Goal: Task Accomplishment & Management: Complete application form

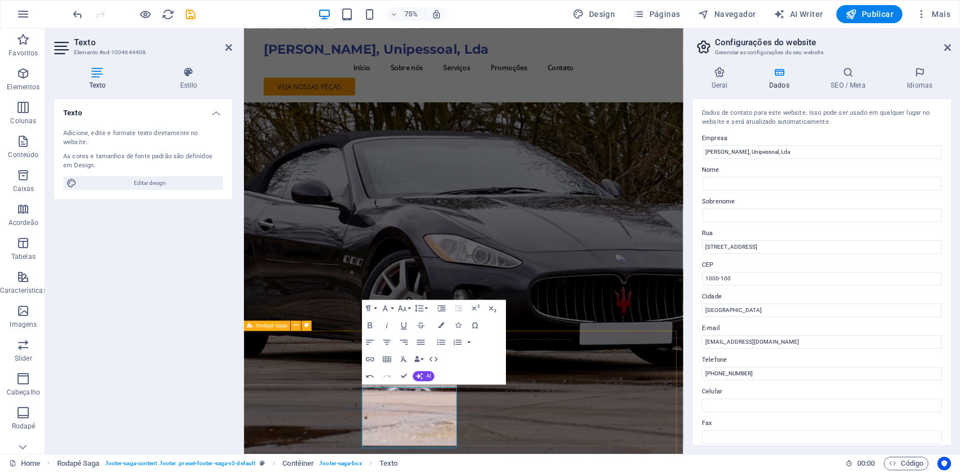
scroll to position [947, 0]
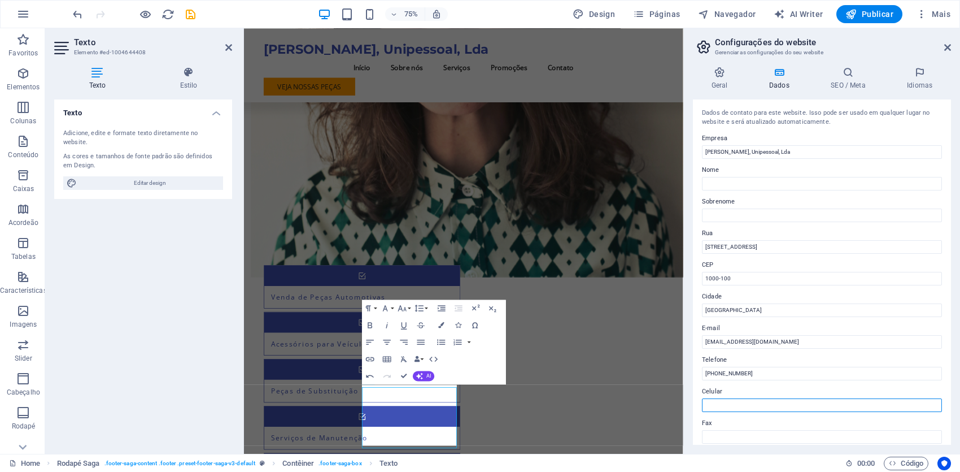
click at [736, 403] on input "Celular" at bounding box center [822, 405] width 240 height 14
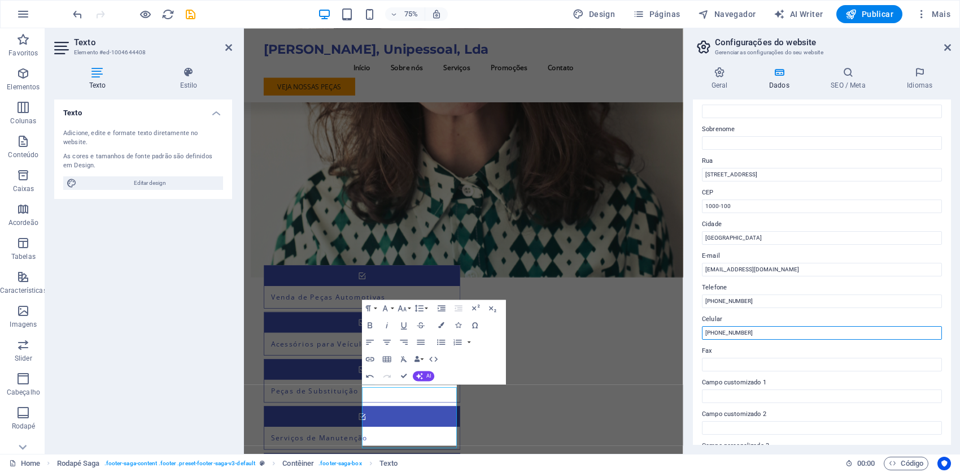
scroll to position [56, 0]
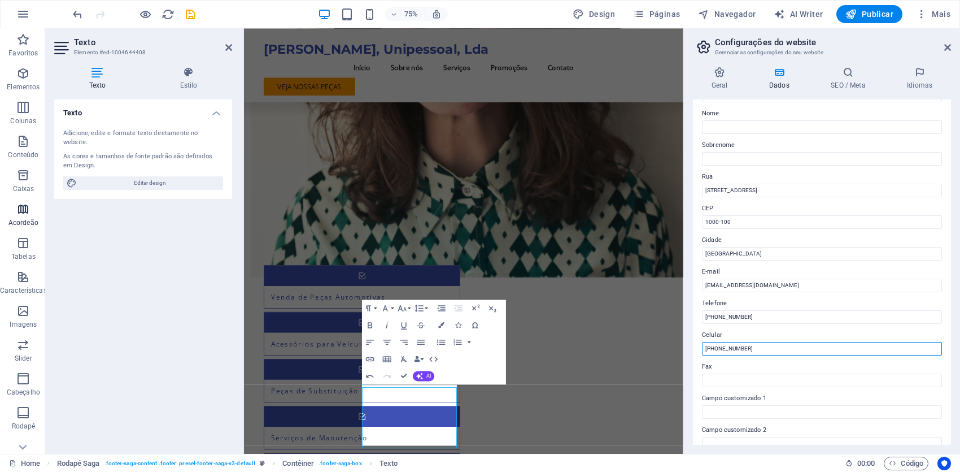
type input "[PHONE_NUMBER]"
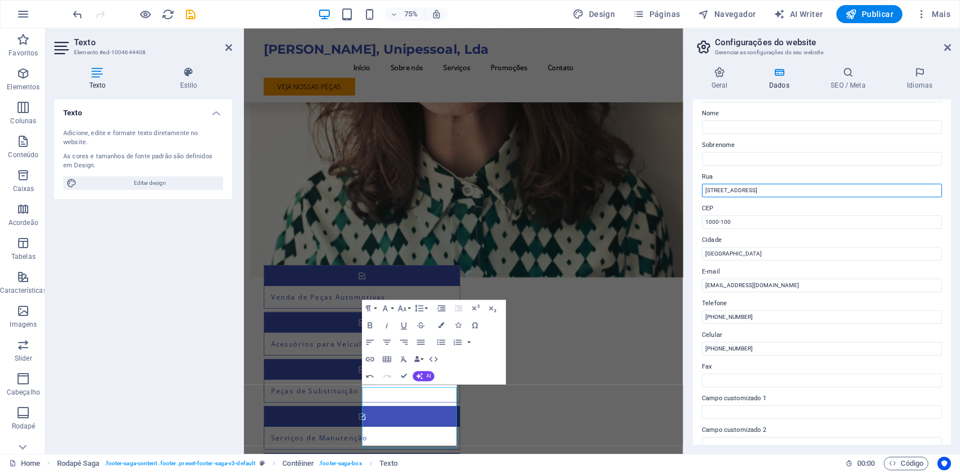
drag, startPoint x: 1011, startPoint y: 219, endPoint x: 824, endPoint y: 245, distance: 188.9
click at [757, 188] on input "[STREET_ADDRESS]" at bounding box center [822, 191] width 240 height 14
type input "R"
paste input "R. Maria Eugénia Mascarenhas [STREET_ADDRESS],"
type input "R. Maria Eugénia Mascarenhas [STREET_ADDRESS],"
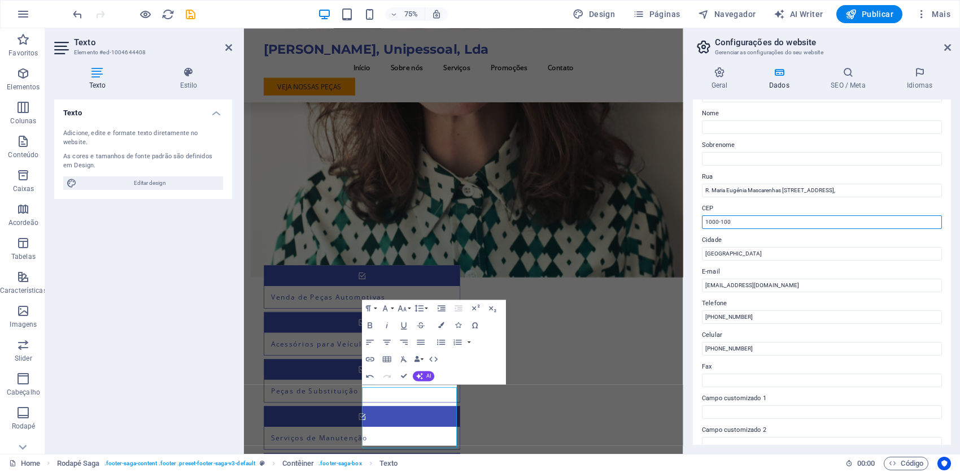
click at [742, 224] on input "1000-100" at bounding box center [822, 222] width 240 height 14
type input "1"
type input "8375-111"
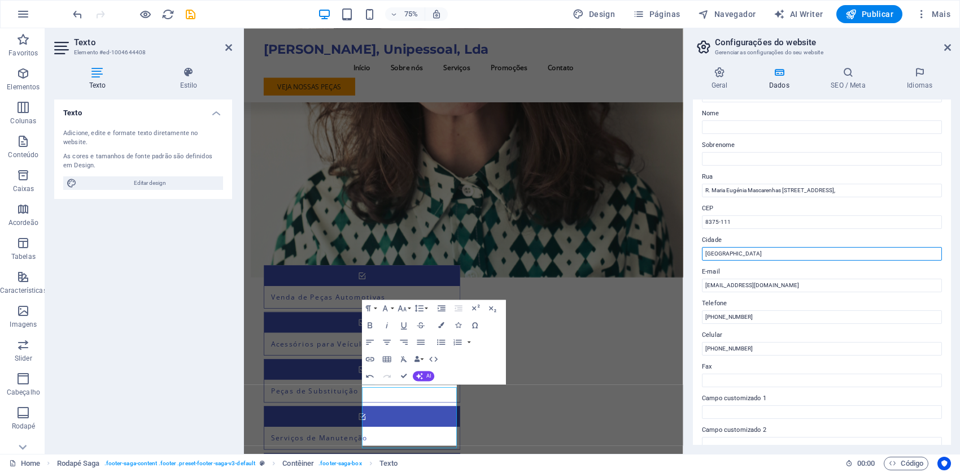
drag, startPoint x: 990, startPoint y: 281, endPoint x: 788, endPoint y: 329, distance: 207.3
click at [739, 253] on input "[GEOGRAPHIC_DATA]" at bounding box center [822, 254] width 240 height 14
type input "L"
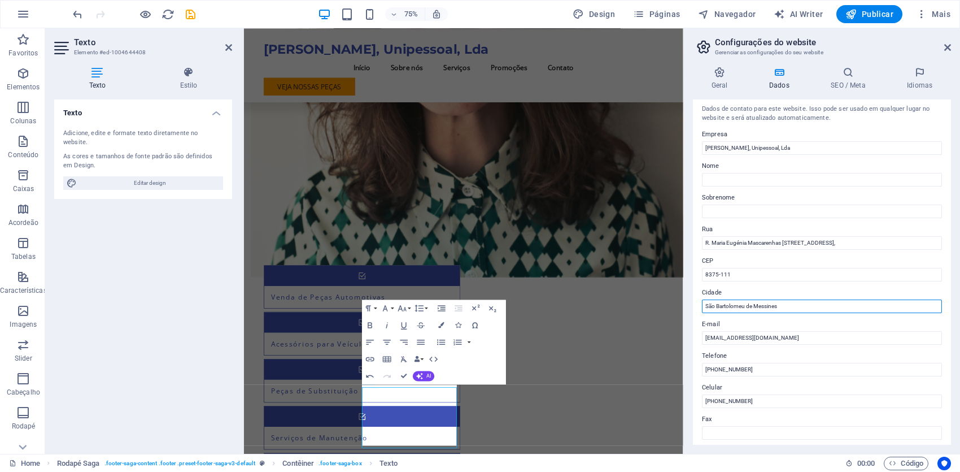
scroll to position [0, 0]
type input "São Bartolomeu de Messines"
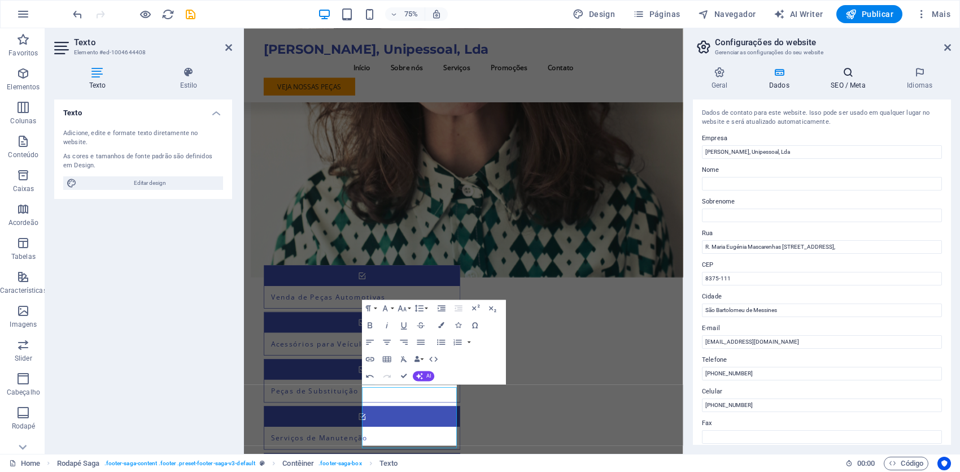
click at [853, 81] on h4 "SEO / Meta" at bounding box center [851, 79] width 76 height 24
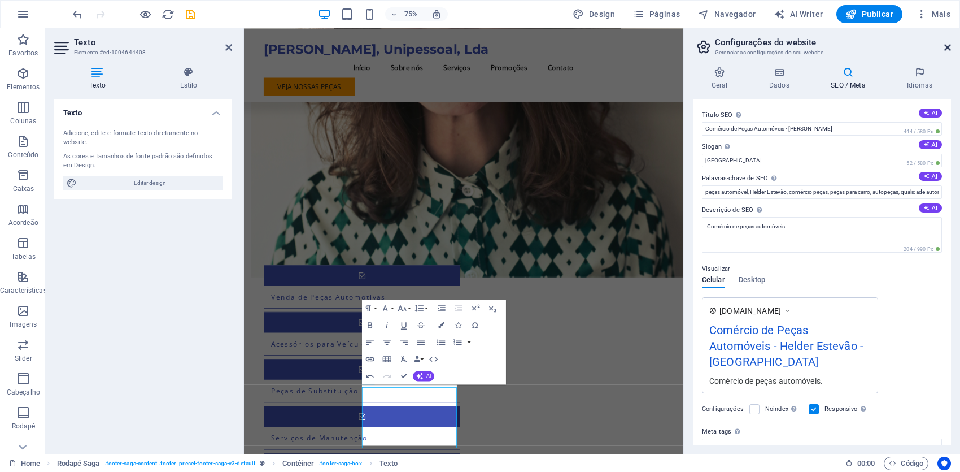
click at [947, 49] on icon at bounding box center [948, 47] width 7 height 9
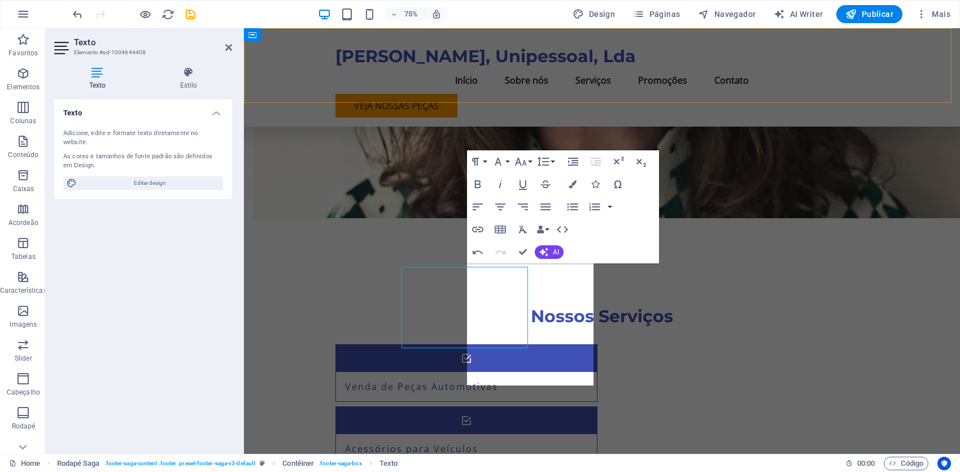
scroll to position [1186, 0]
